Goal: Share content: Share content

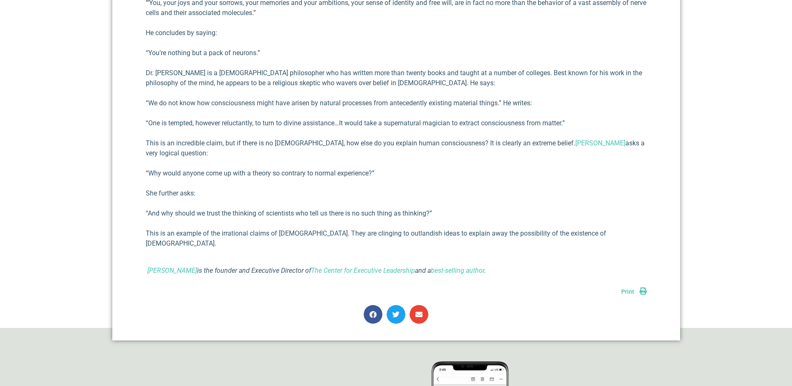
scroll to position [814, 0]
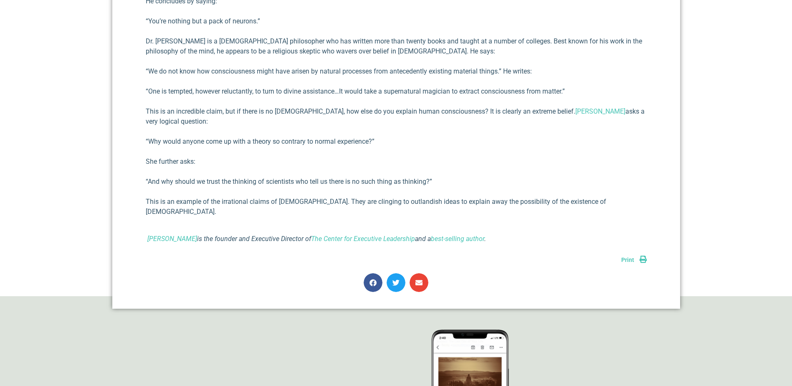
click at [642, 256] on link "Print" at bounding box center [633, 259] width 25 height 7
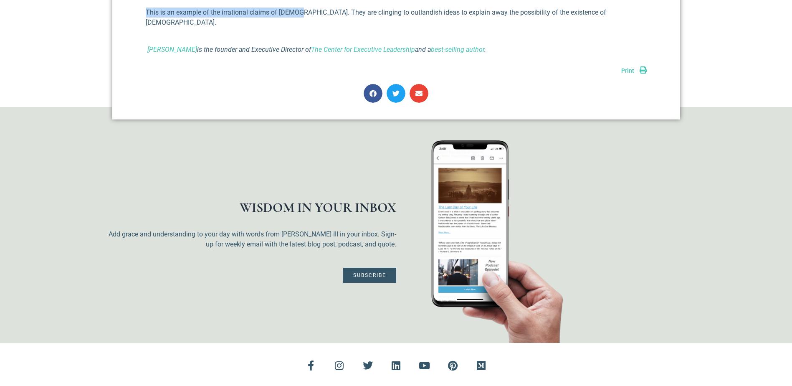
scroll to position [982, 0]
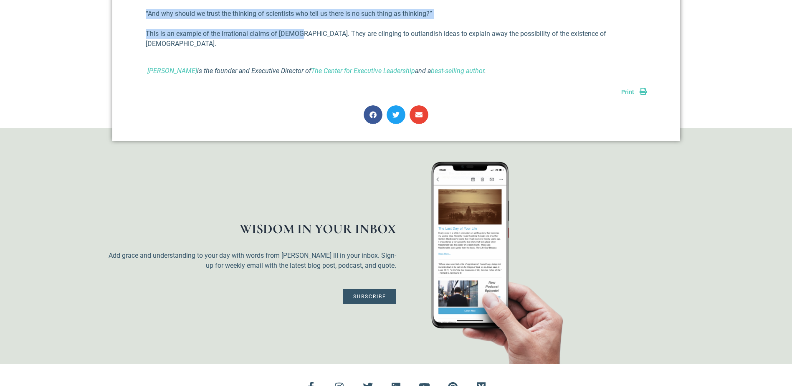
drag, startPoint x: 263, startPoint y: 123, endPoint x: 551, endPoint y: 66, distance: 293.4
copy div "Lor Ipsumdo si Ametc Adipiscingeli Seddoei T. Incidid UTL Etdo 43, 8009 Magnaal…"
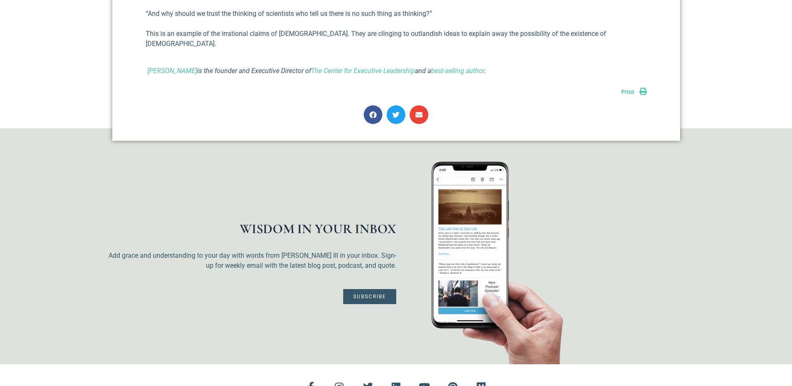
drag, startPoint x: 487, startPoint y: 385, endPoint x: 502, endPoint y: 370, distance: 21.5
click at [502, 372] on div "Facebook-f Instagram Twitter Linkedin Youtube Pinterest Medium" at bounding box center [396, 386] width 568 height 28
